Goal: Task Accomplishment & Management: Manage account settings

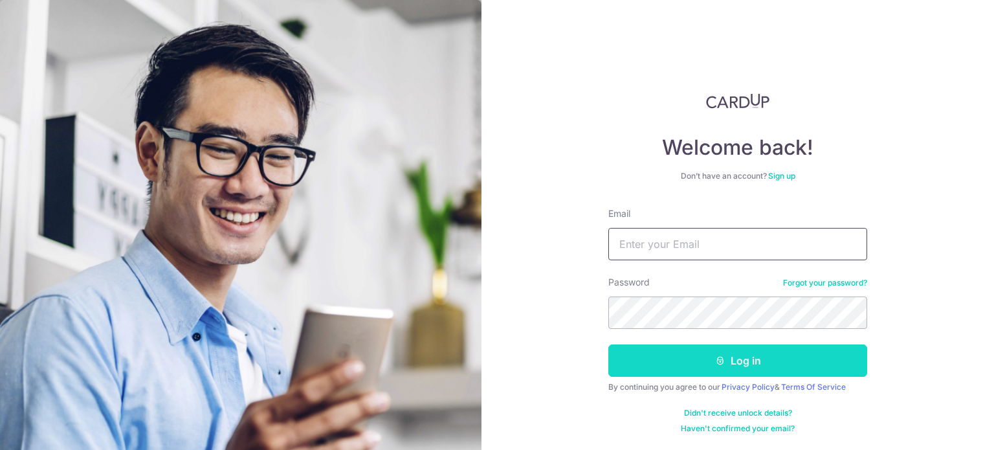
type input "[EMAIL_ADDRESS][DOMAIN_NAME]"
click at [733, 363] on button "Log in" at bounding box center [737, 360] width 259 height 32
